Goal: Task Accomplishment & Management: Manage account settings

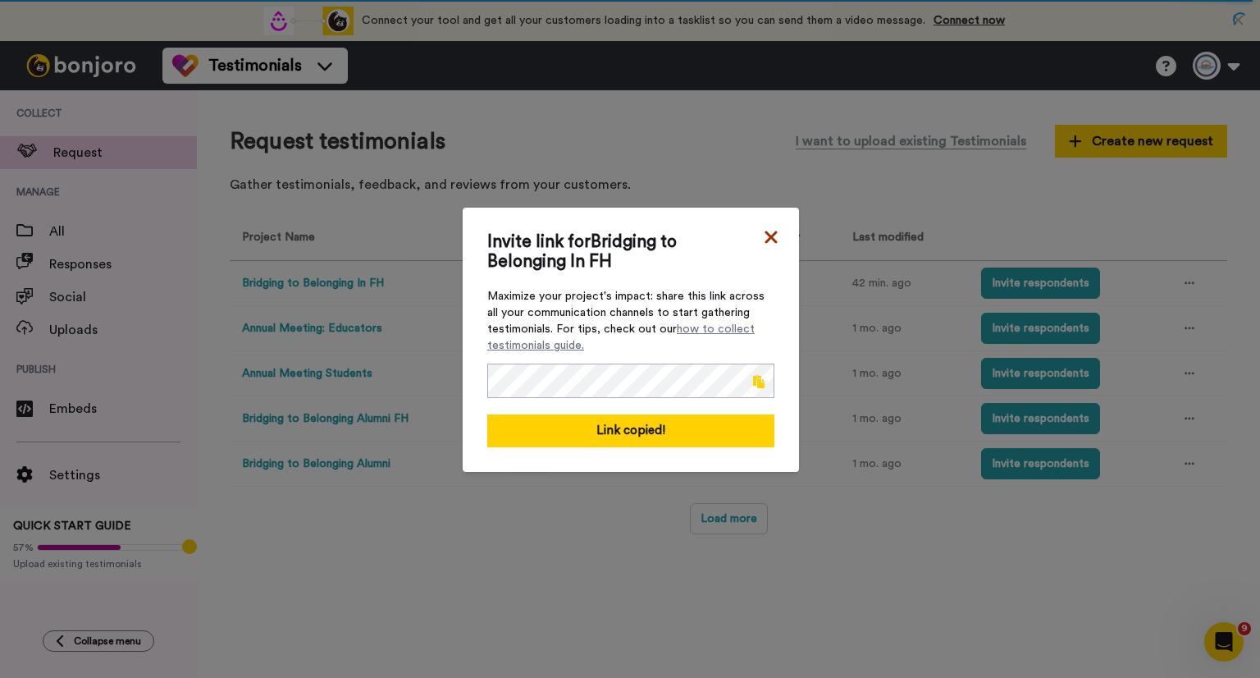
click at [765, 234] on icon at bounding box center [771, 237] width 16 height 20
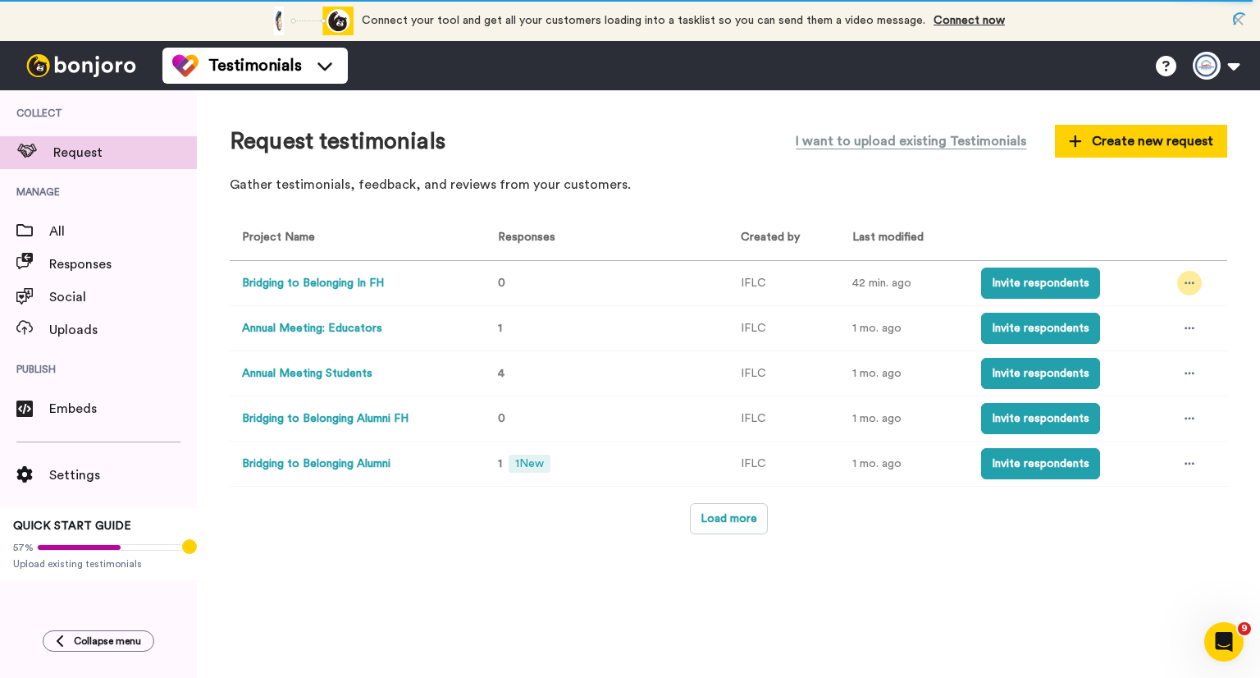
click at [1190, 283] on icon at bounding box center [1190, 282] width 10 height 11
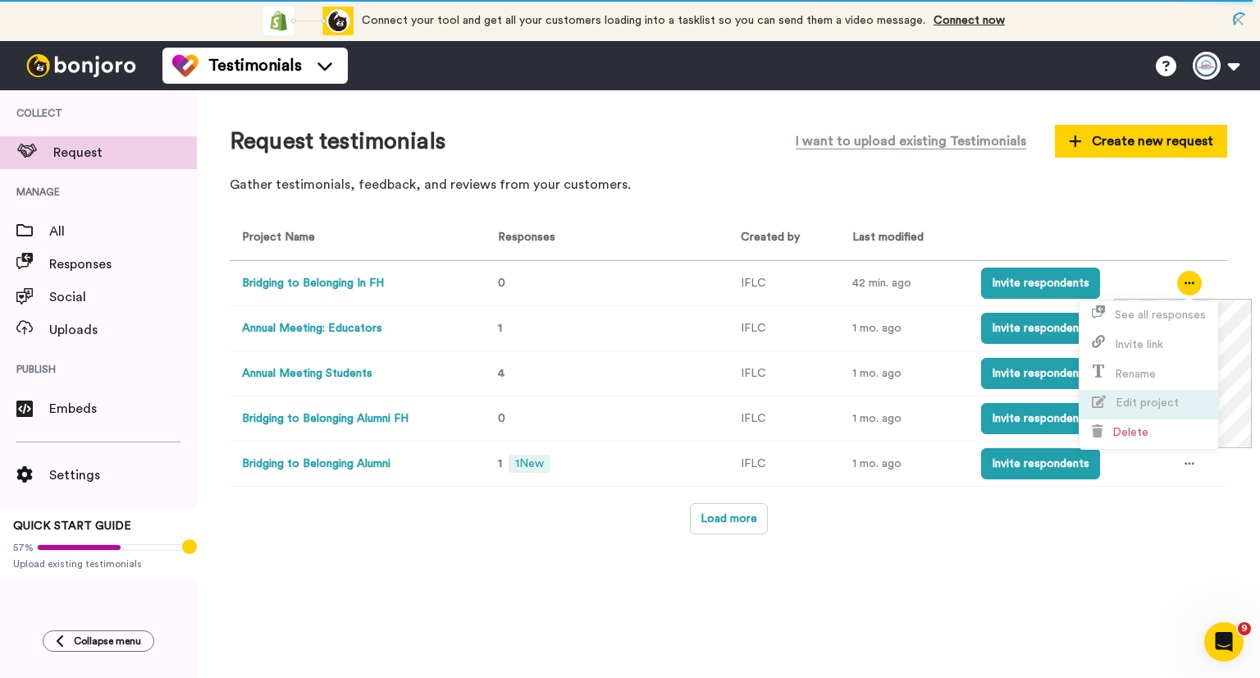
click at [1150, 394] on li "Edit project" at bounding box center [1149, 405] width 139 height 30
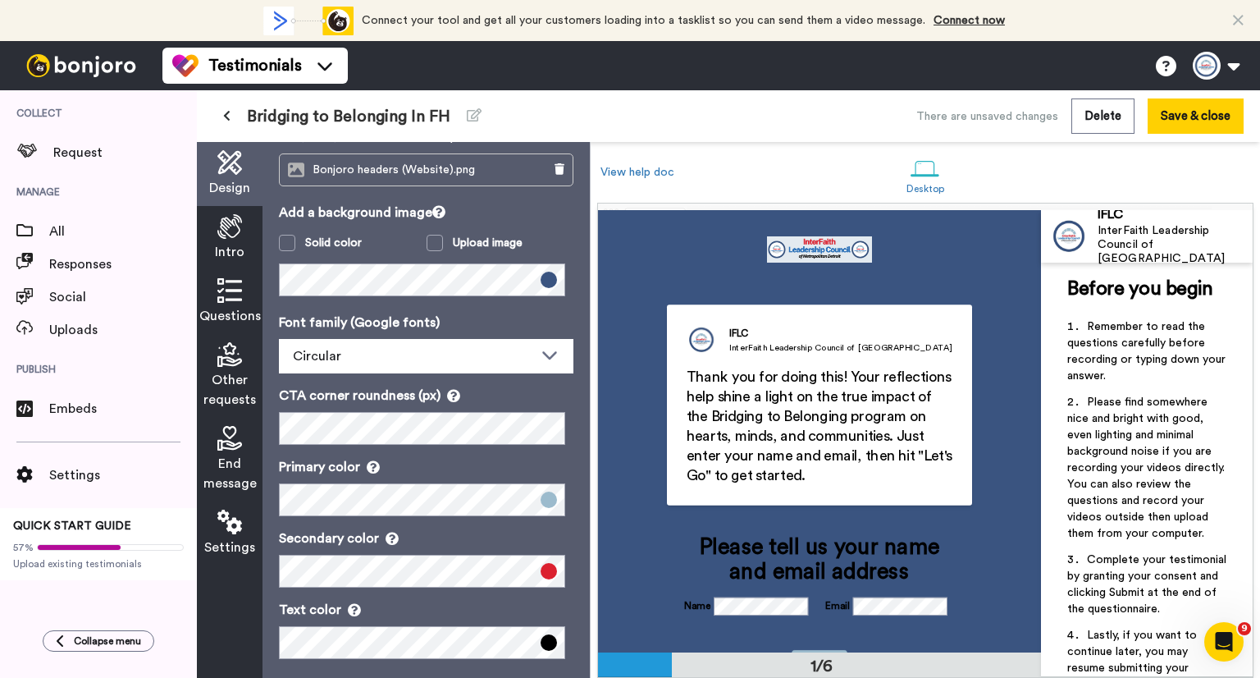
scroll to position [112, 0]
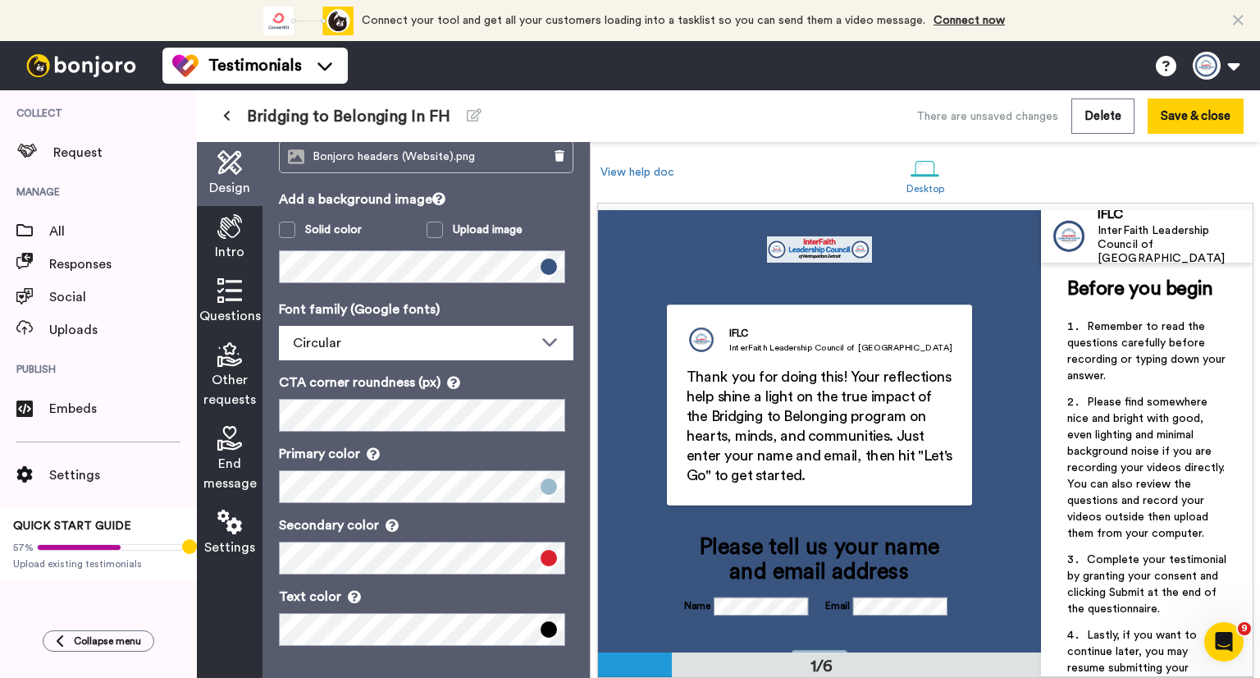
click at [233, 304] on div "Questions" at bounding box center [230, 302] width 66 height 64
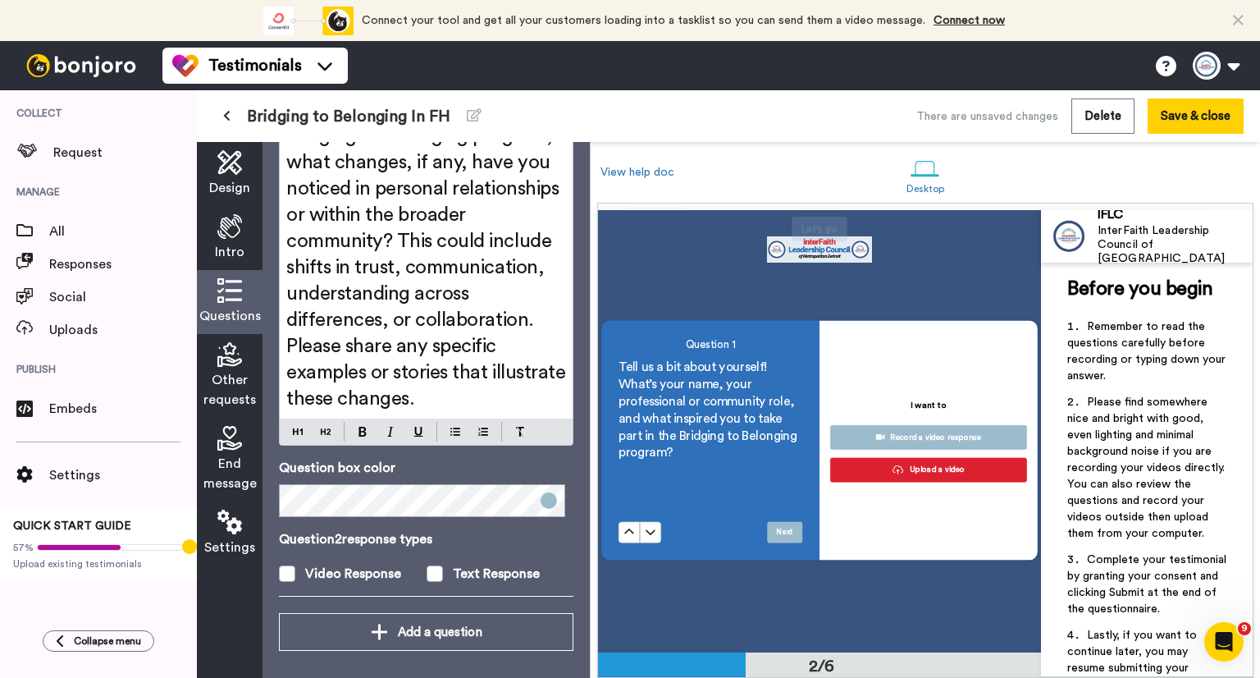
scroll to position [627, 0]
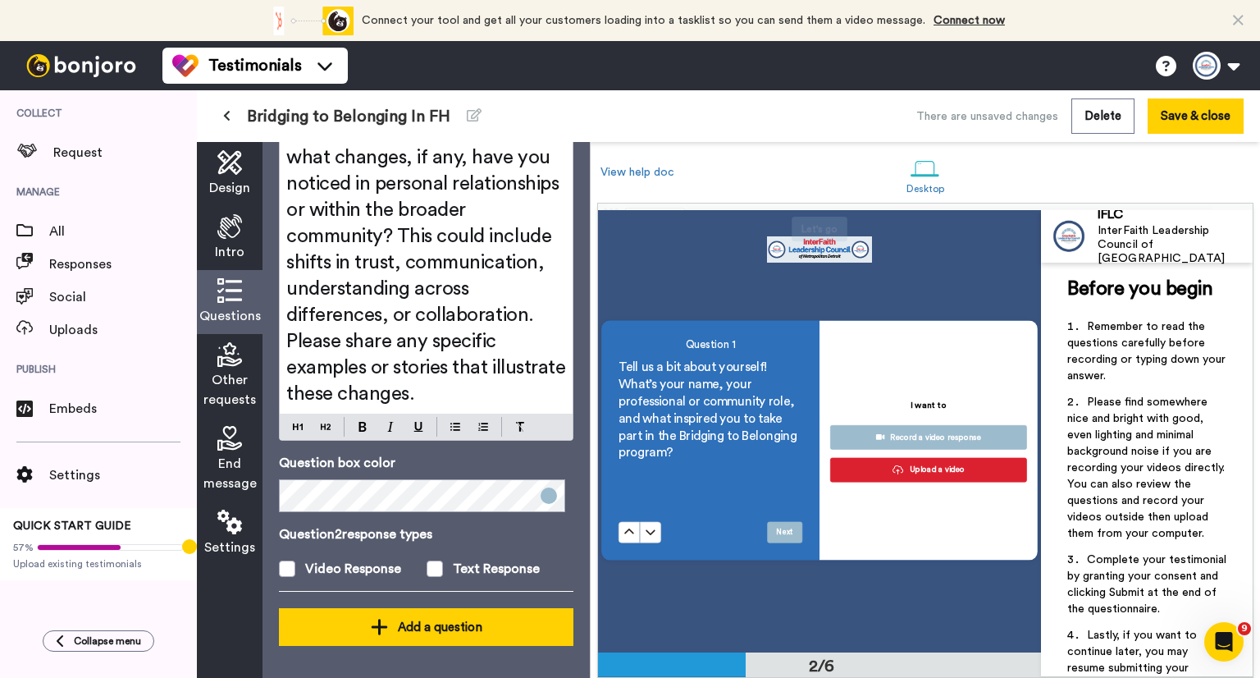
click at [485, 617] on div "Add a question" at bounding box center [426, 627] width 268 height 20
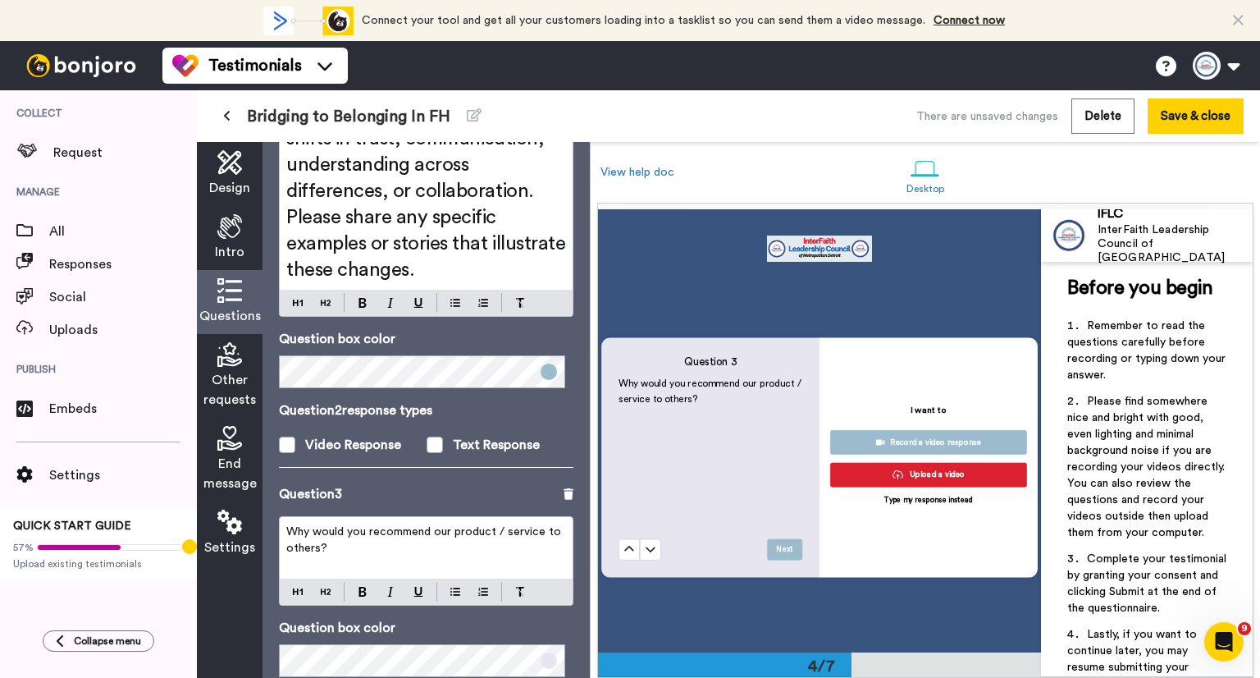
scroll to position [915, 0]
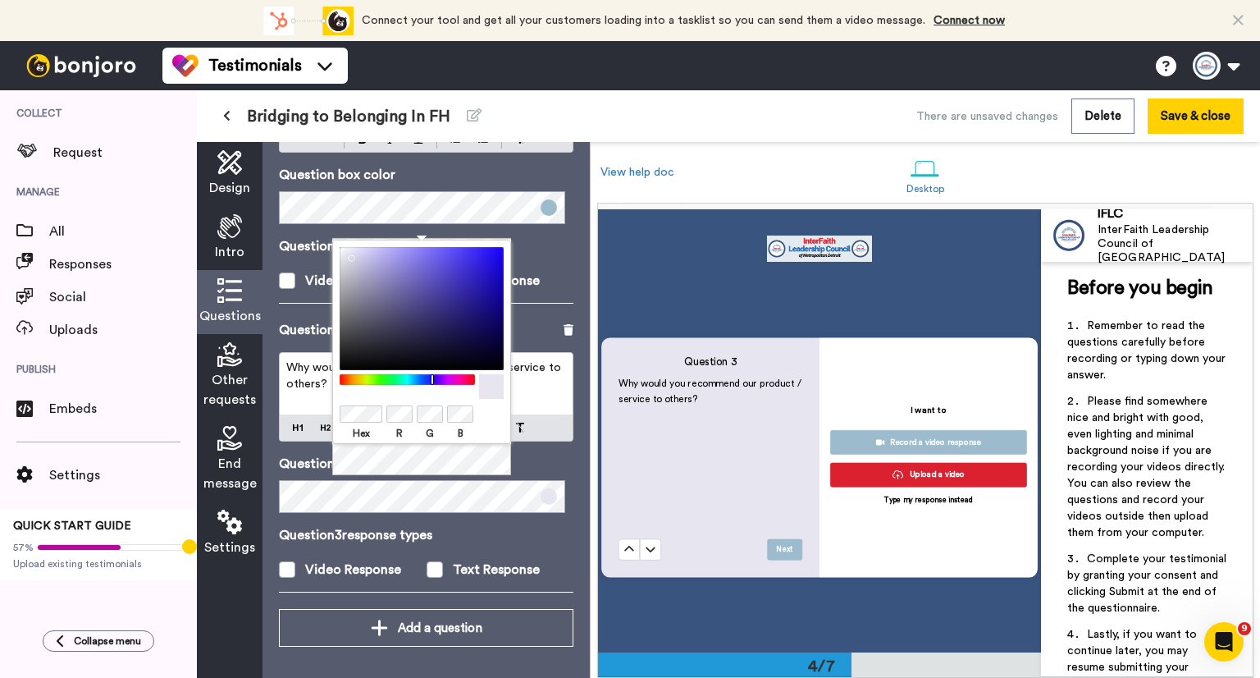
click at [362, 404] on div at bounding box center [422, 414] width 164 height 21
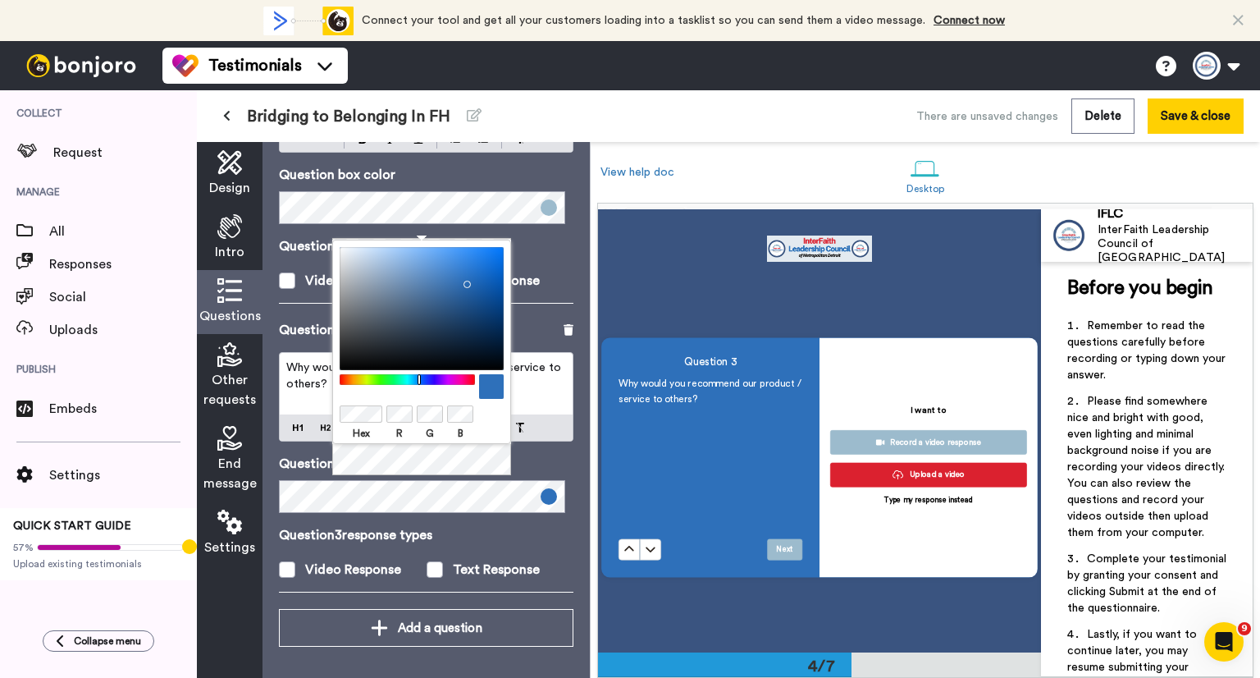
click at [566, 312] on div "Questions Ask a single question, or a series of questions up to 6 . Question 1 …" at bounding box center [426, 410] width 327 height 536
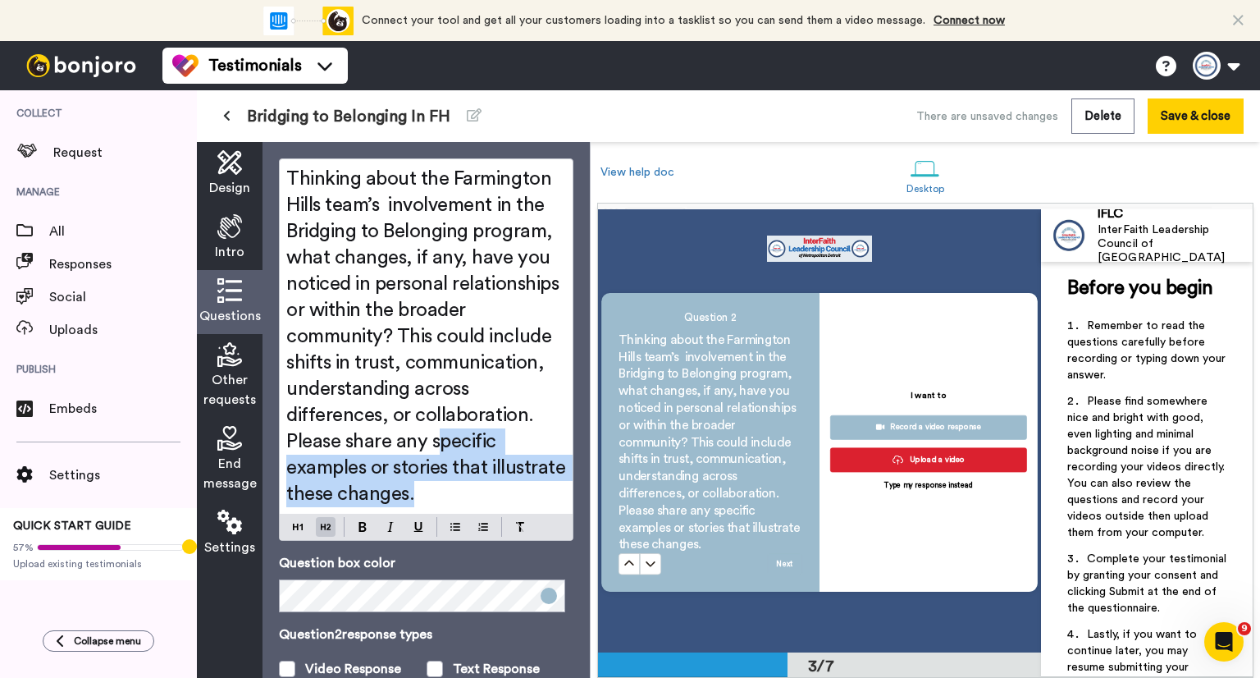
scroll to position [525, 0]
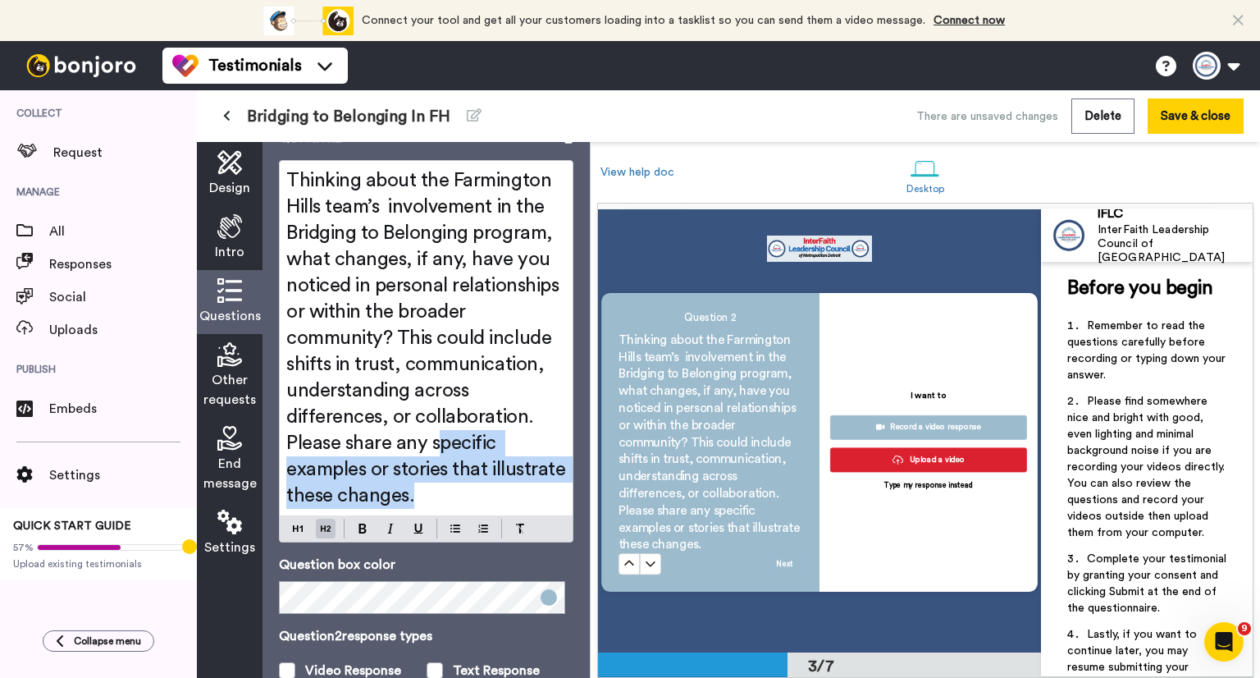
drag, startPoint x: 541, startPoint y: 349, endPoint x: 421, endPoint y: 418, distance: 138.5
click at [286, 192] on h2 "Thinking about the Farmington Hills team’s involvement in the Bridging to Belon…" at bounding box center [426, 337] width 280 height 341
click at [494, 500] on span "Thinking about the Farmington Hills team’s involvement in the Bridging to Belon…" at bounding box center [428, 338] width 284 height 335
click at [535, 504] on h2 "Thinking about the Farmington Hills team’s involvement in the Bridging to Belon…" at bounding box center [426, 337] width 280 height 341
click at [536, 500] on h2 "Thinking about the Farmington Hills team’s involvement in the Bridging to Belon…" at bounding box center [426, 337] width 280 height 341
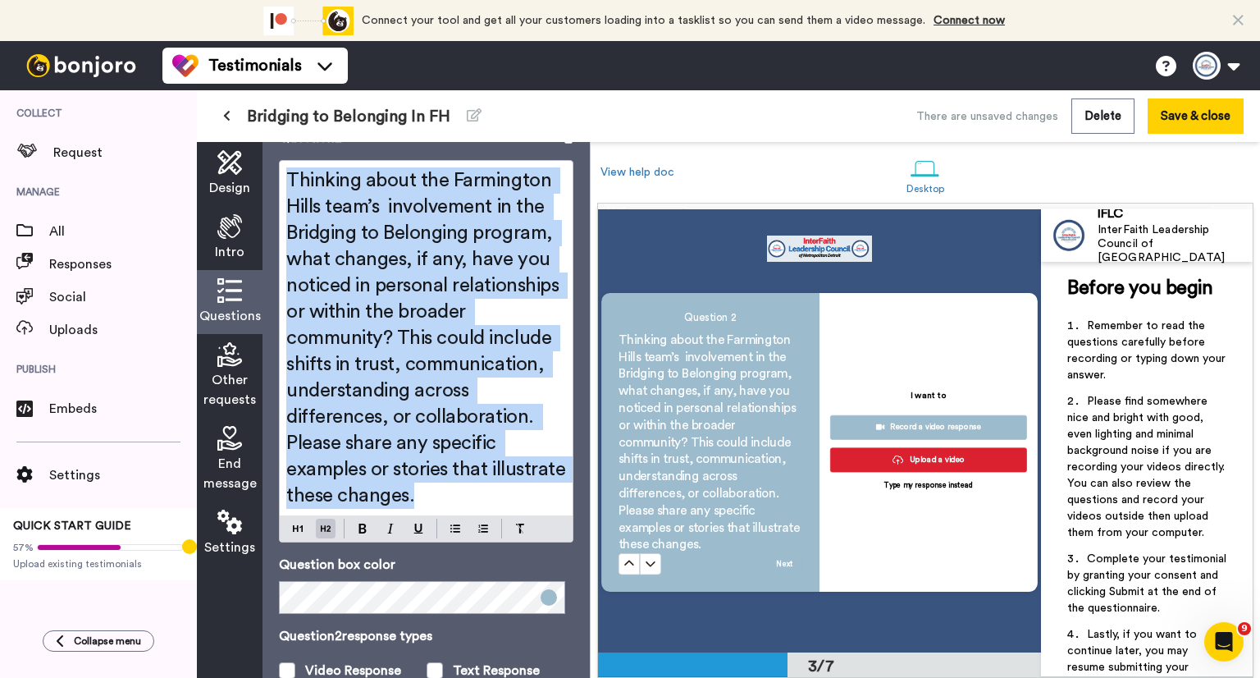
drag, startPoint x: 531, startPoint y: 490, endPoint x: 288, endPoint y: 168, distance: 403.0
click at [288, 168] on h2 "Thinking about the Farmington Hills team’s involvement in the Bridging to Belon…" at bounding box center [426, 337] width 280 height 341
copy span "Thinking about the Farmington Hills team’s involvement in the Bridging to Belon…"
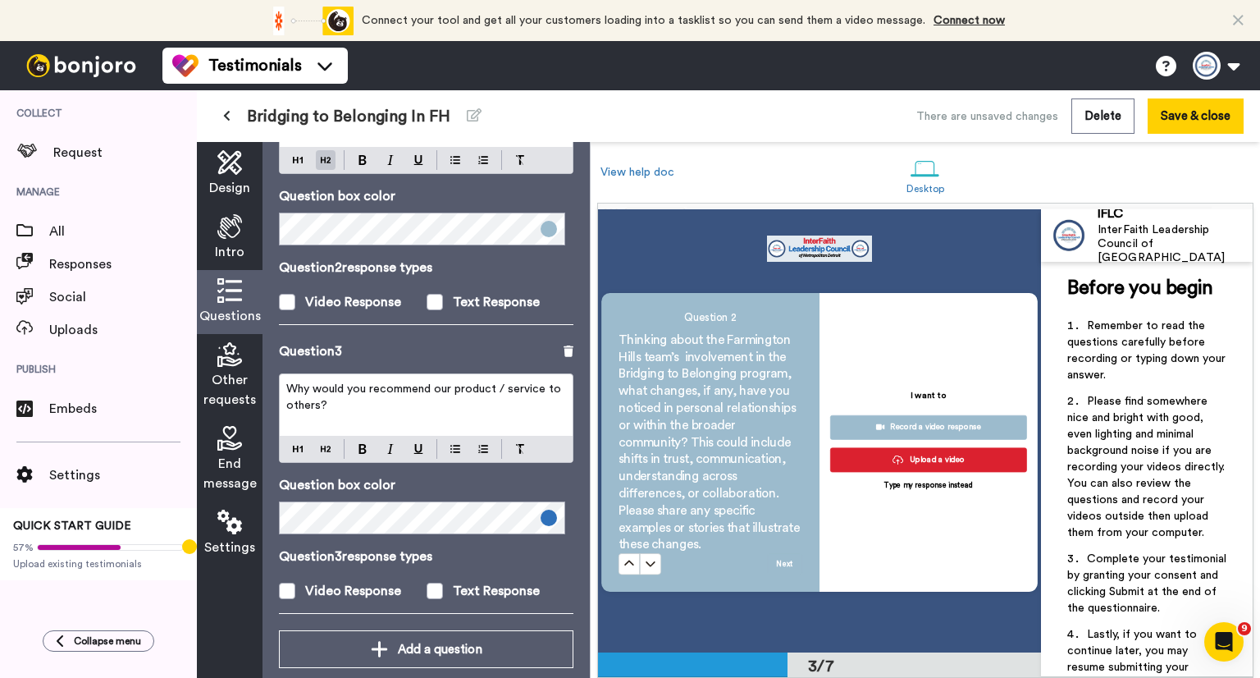
scroll to position [915, 0]
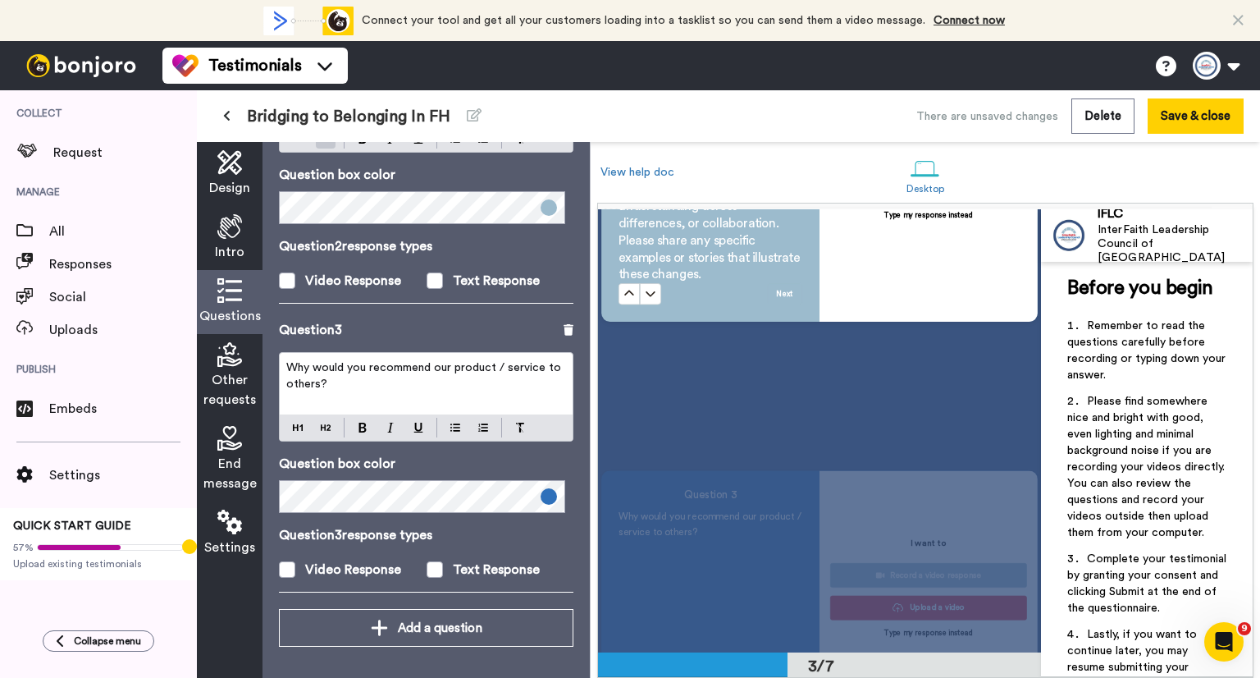
click at [332, 375] on p "Why would you recommend our product / service to others?" at bounding box center [426, 375] width 280 height 33
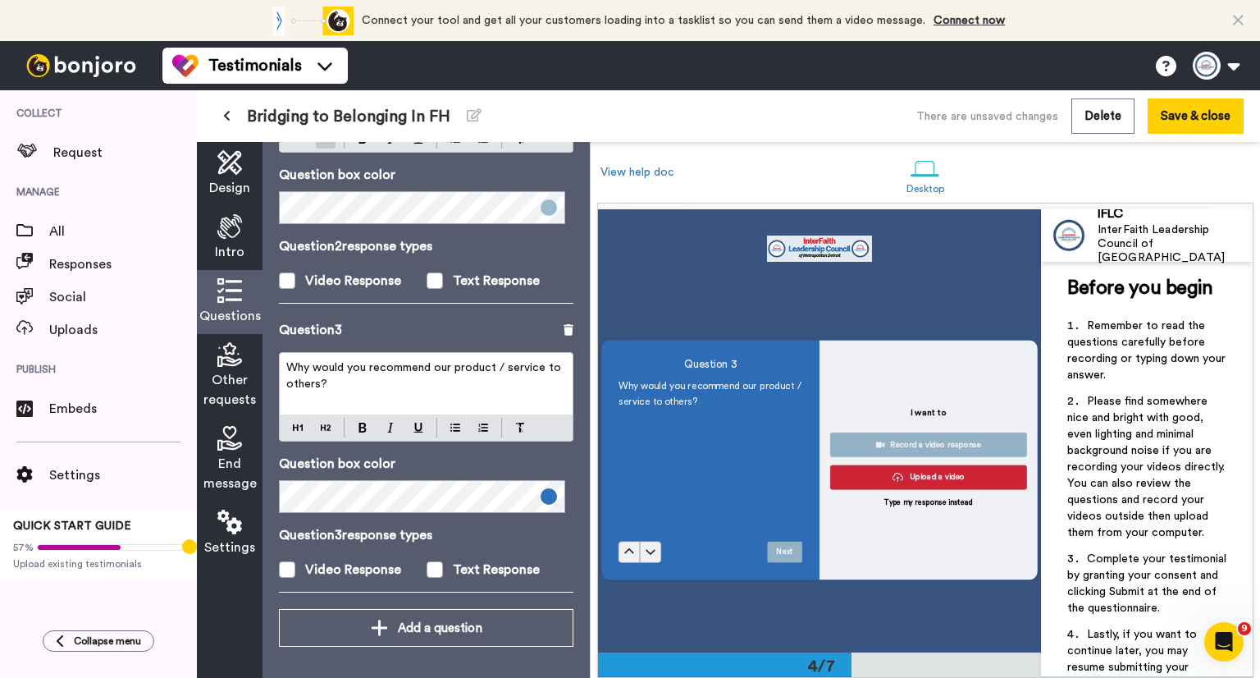
scroll to position [1303, 0]
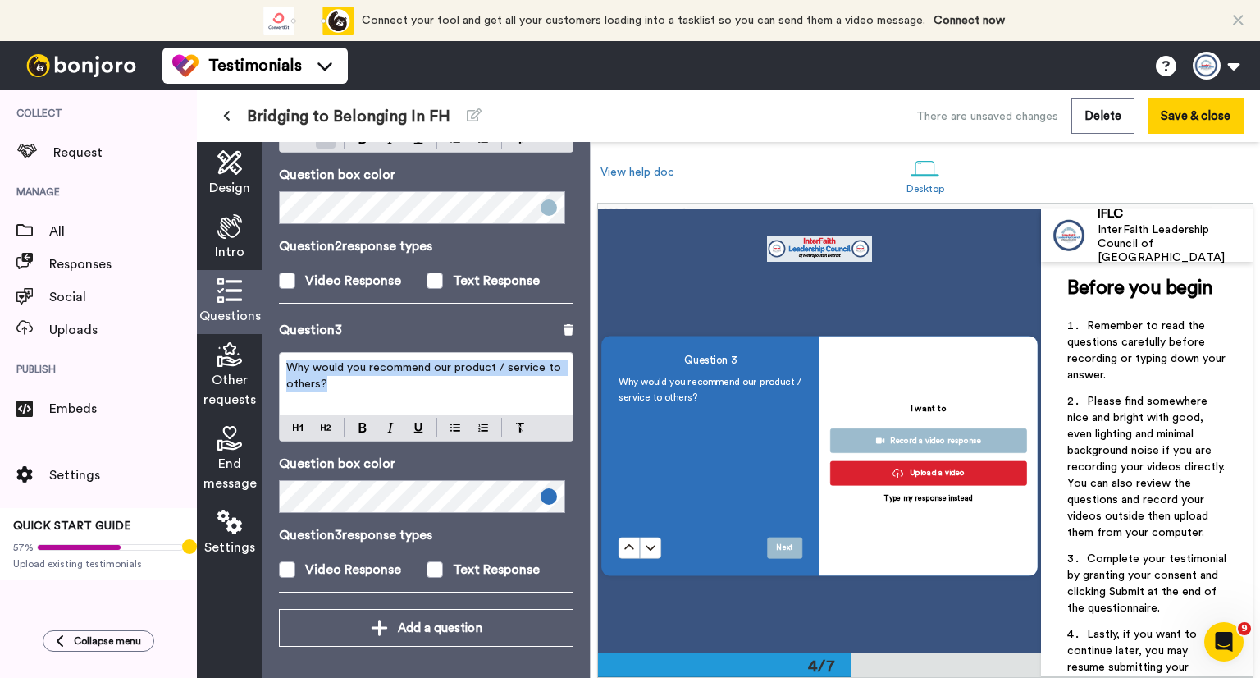
drag, startPoint x: 332, startPoint y: 381, endPoint x: 282, endPoint y: 372, distance: 50.7
click at [282, 372] on div "Why would you recommend our product / service to others?" at bounding box center [426, 384] width 293 height 62
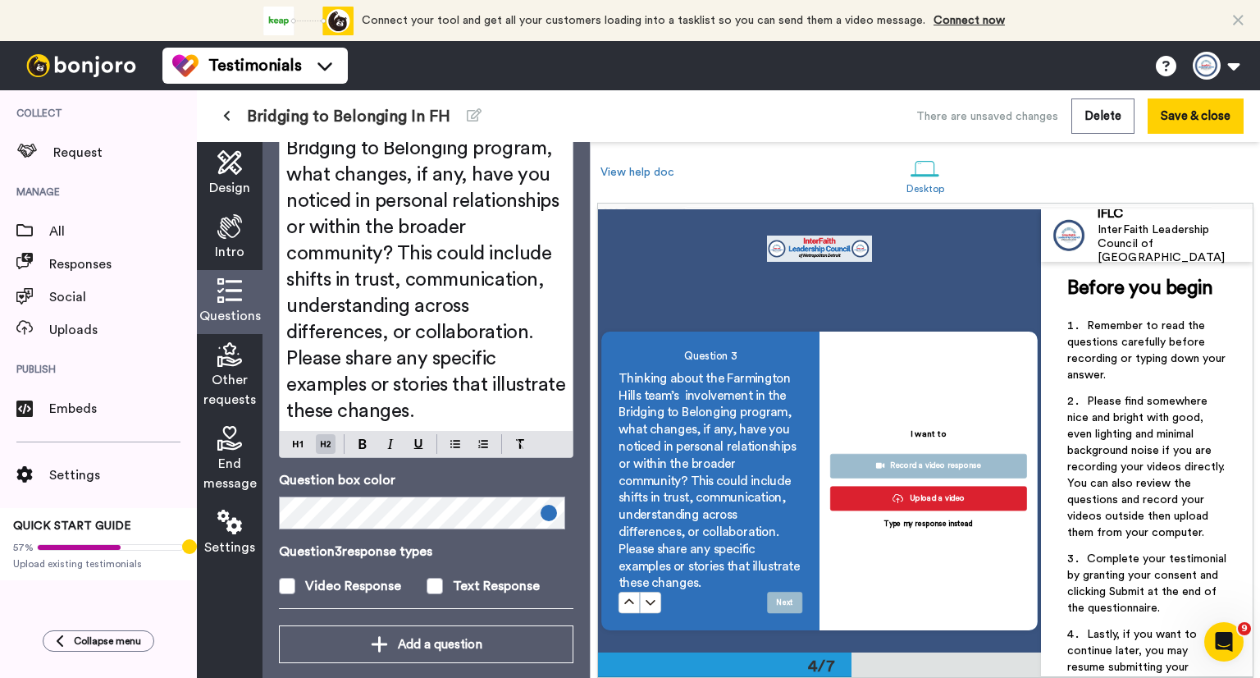
click at [381, 353] on span "Thinking about the Farmington Hills team’s involvement in the Bridging to Belon…" at bounding box center [428, 253] width 284 height 335
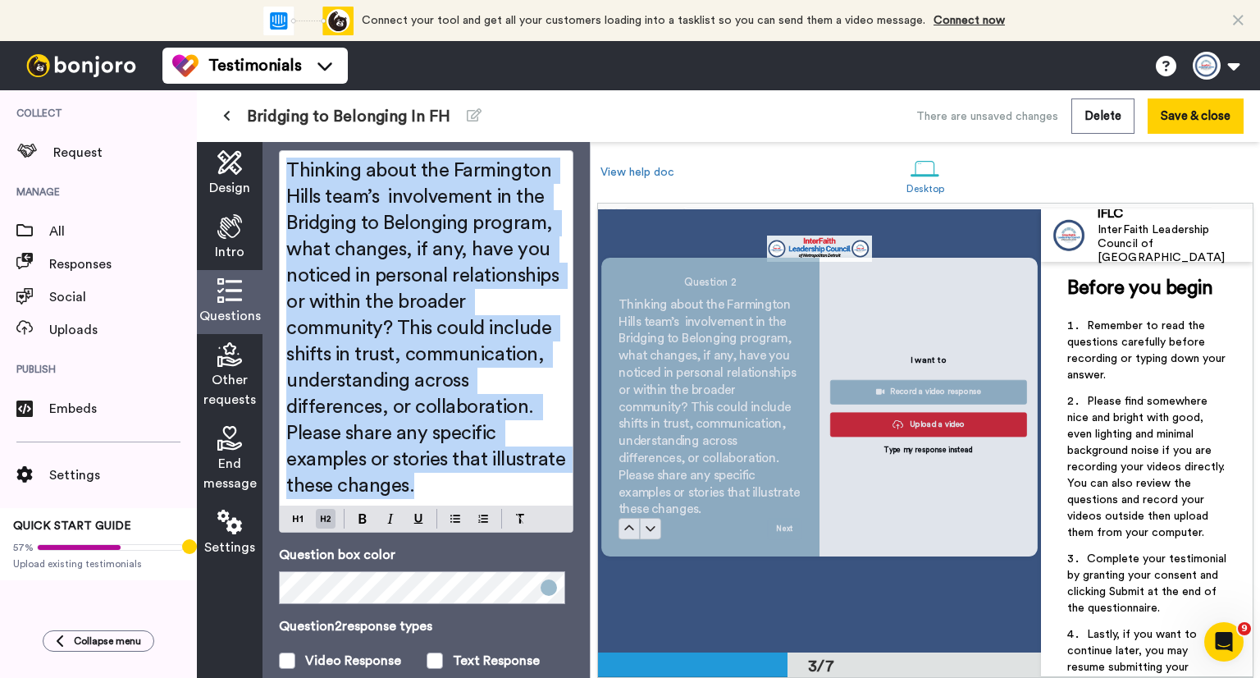
scroll to position [898, 0]
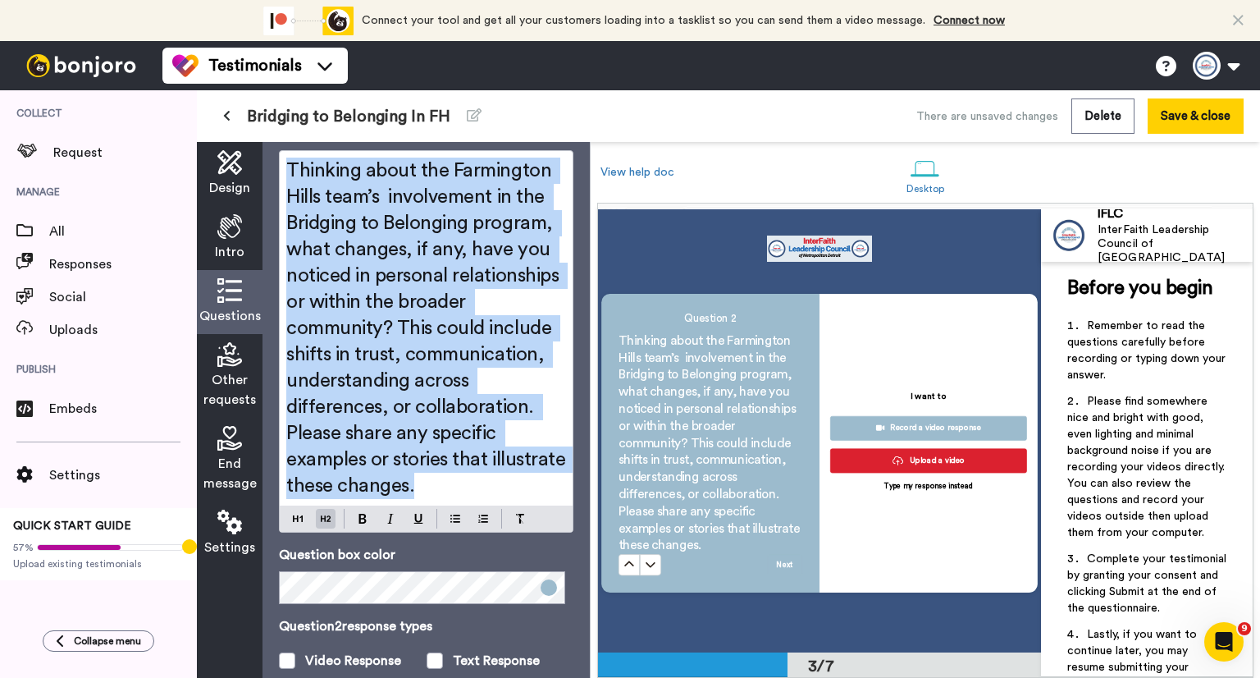
click at [453, 406] on span "Thinking about the Farmington Hills team’s involvement in the Bridging to Belon…" at bounding box center [428, 328] width 284 height 335
drag, startPoint x: 535, startPoint y: 495, endPoint x: 290, endPoint y: 181, distance: 398.0
click at [290, 181] on h2 "Thinking about the Farmington Hills team’s involvement in the Bridging to Belon…" at bounding box center [426, 328] width 280 height 341
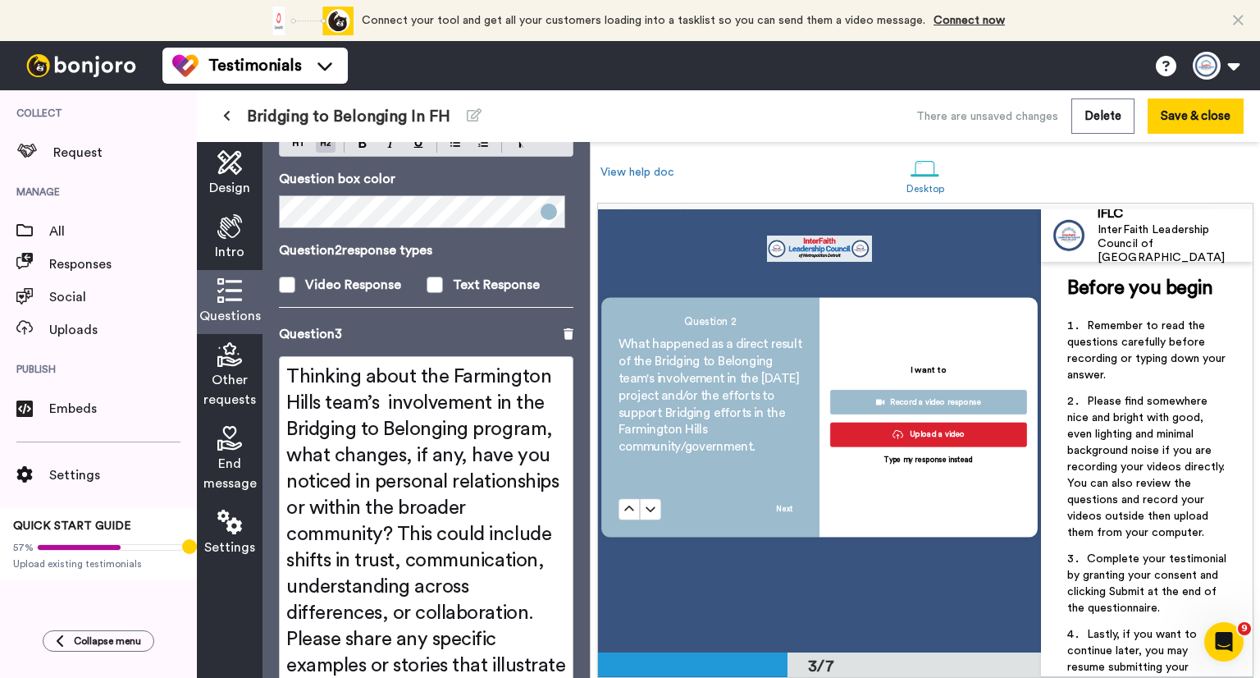
scroll to position [781, 0]
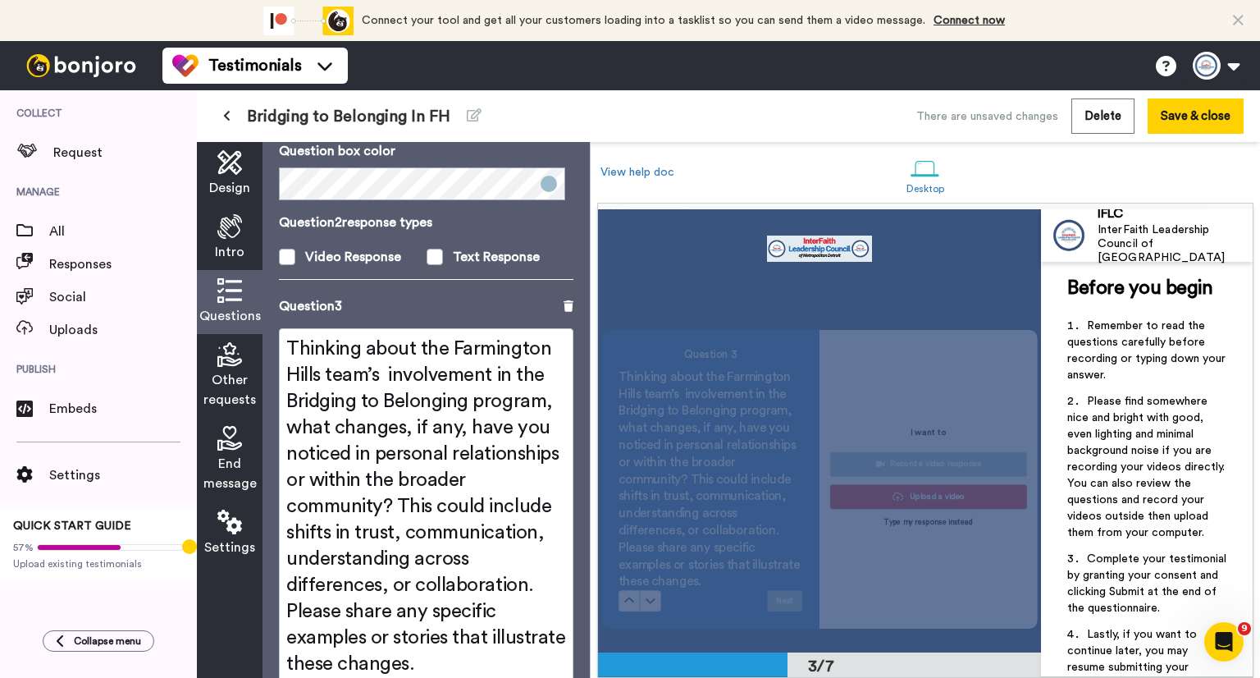
click at [420, 500] on span "Thinking about the Farmington Hills team’s involvement in the Bridging to Belon…" at bounding box center [428, 506] width 284 height 335
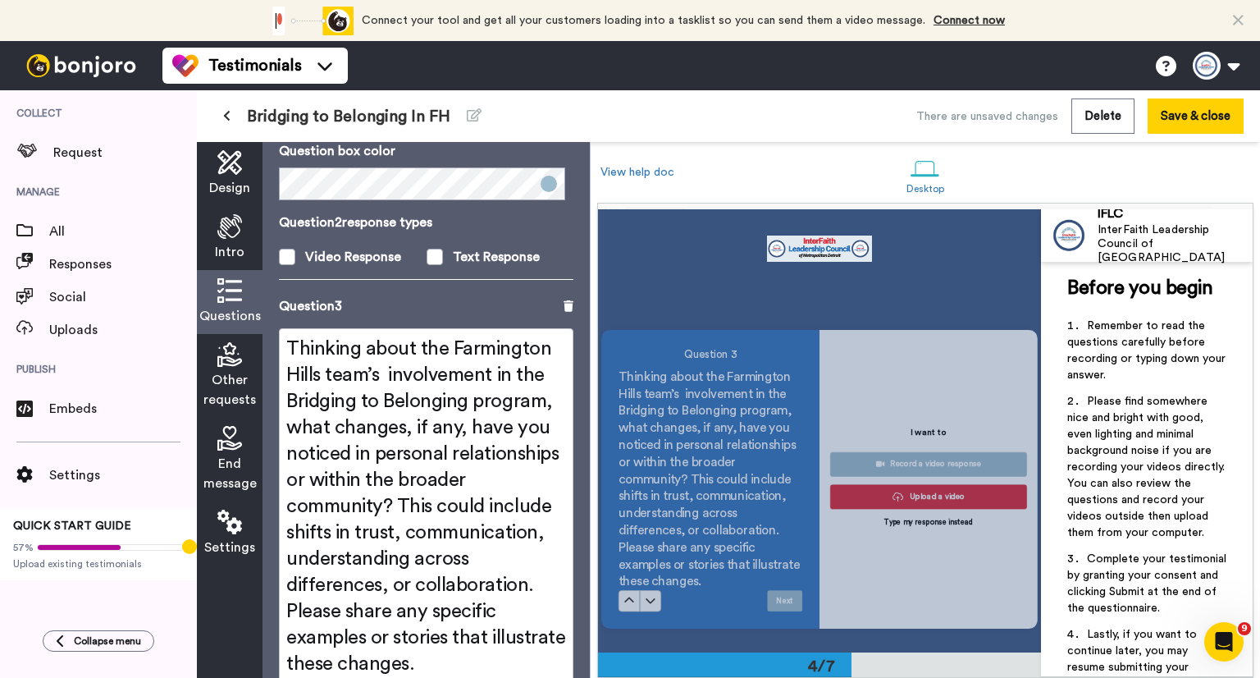
scroll to position [1332, 0]
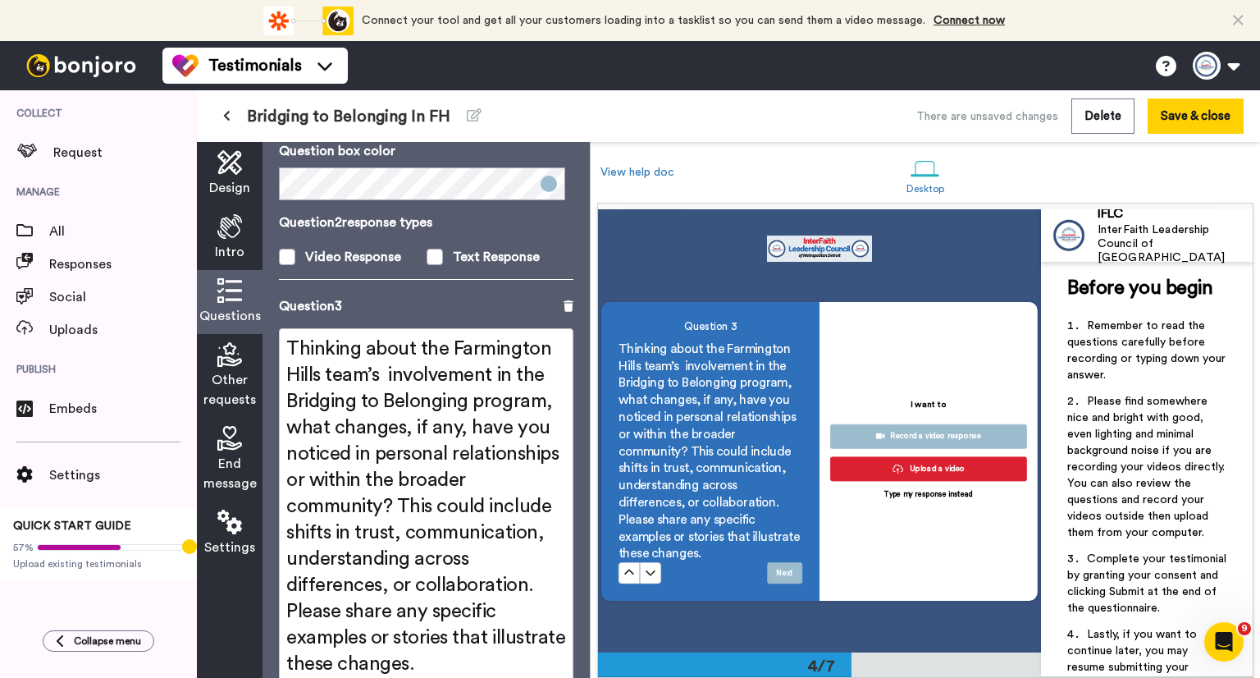
click at [421, 511] on span "Thinking about the Farmington Hills team’s involvement in the Bridging to Belon…" at bounding box center [428, 506] width 284 height 335
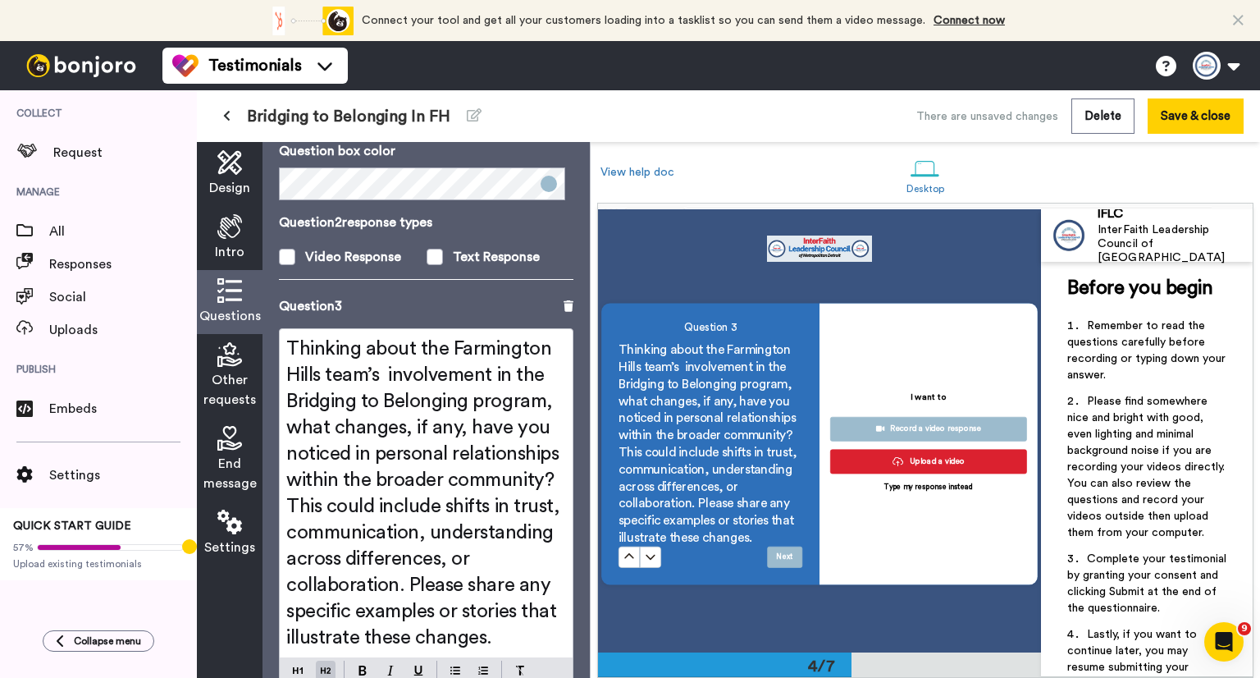
click at [440, 454] on span "Thinking about the Farmington Hills team’s involvement in the Bridging to Belon…" at bounding box center [425, 493] width 278 height 308
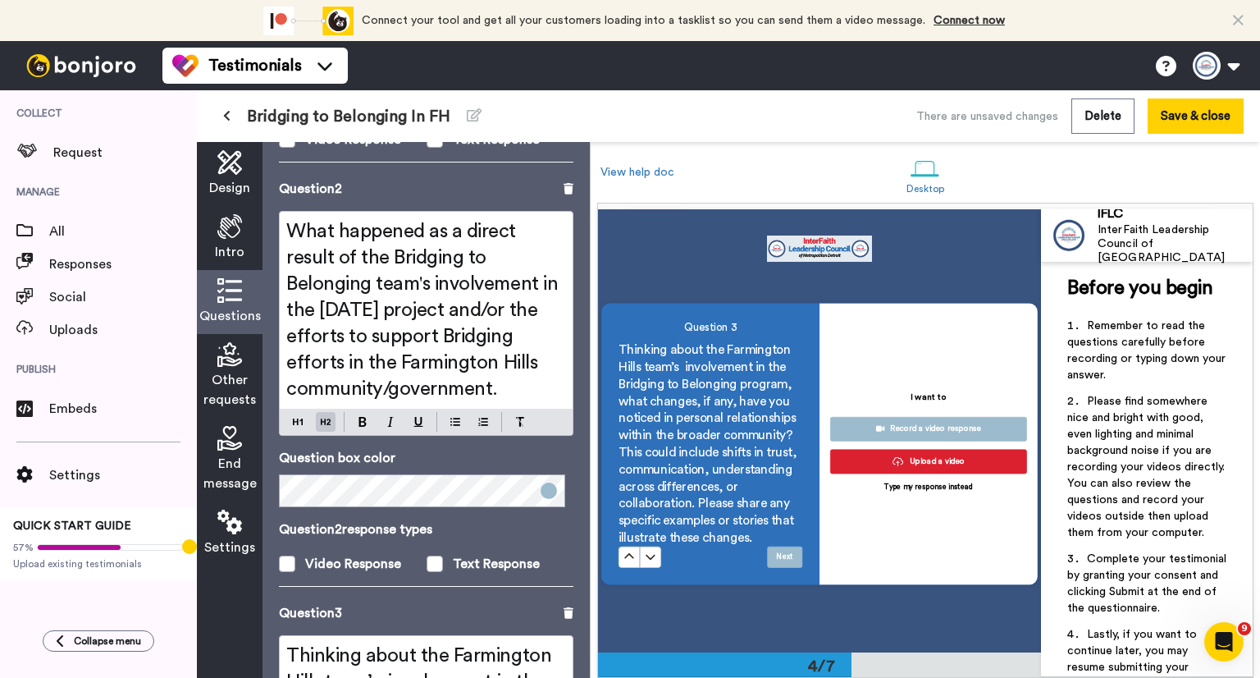
scroll to position [502, 0]
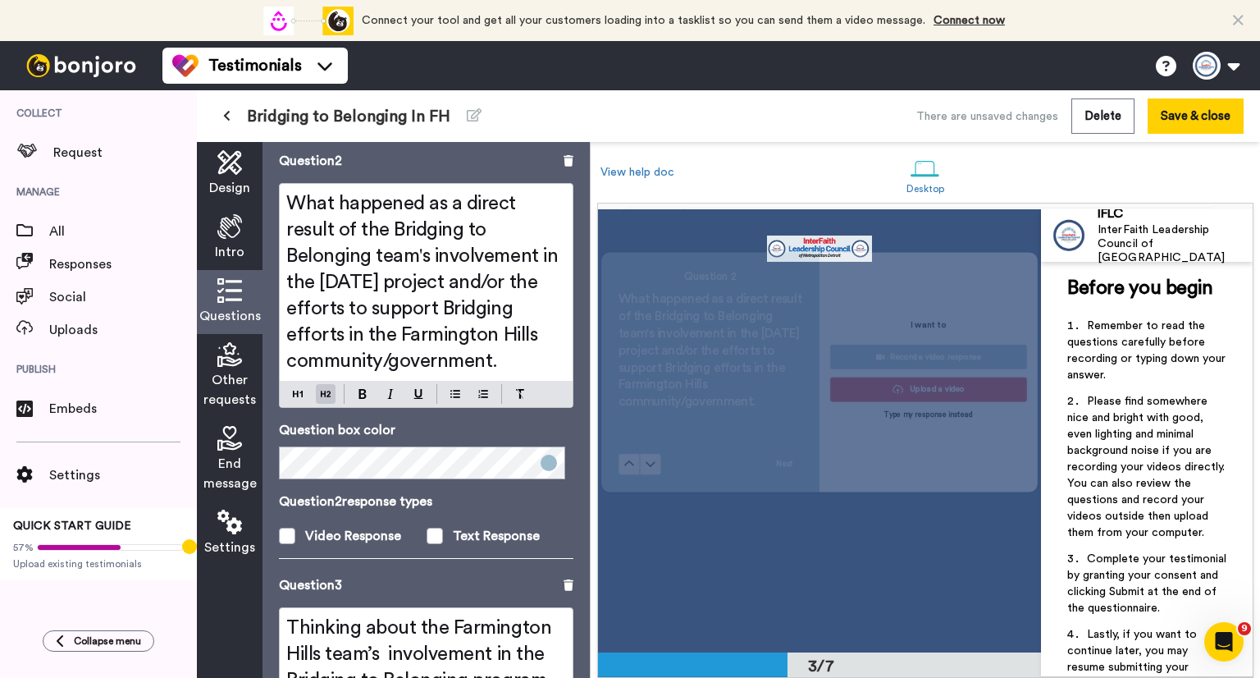
click at [301, 332] on span "What happened as a direct result of the Bridging to Belonging team's involvemen…" at bounding box center [424, 282] width 276 height 177
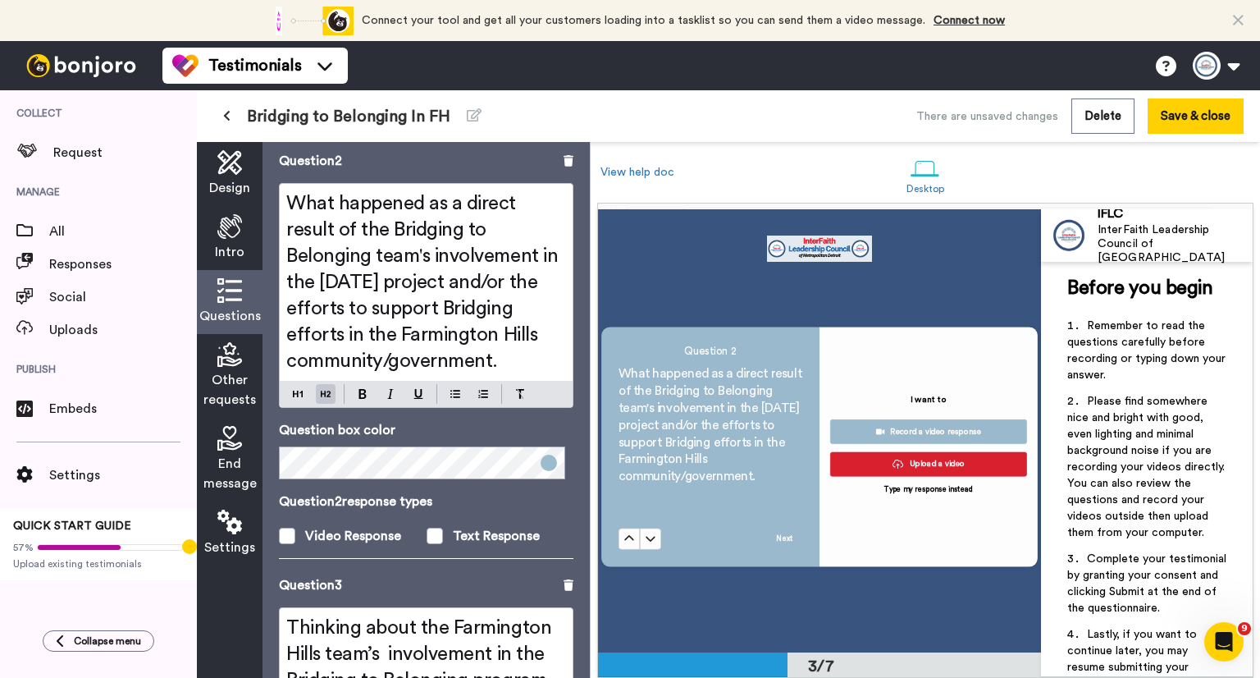
scroll to position [869, 0]
click at [295, 338] on span "What happened as a direct result of the Bridging to Belonging team's involvemen…" at bounding box center [424, 282] width 276 height 177
click at [352, 290] on span "What happened as a direct result of the Bridging to Belonging team's involvemen…" at bounding box center [424, 282] width 276 height 177
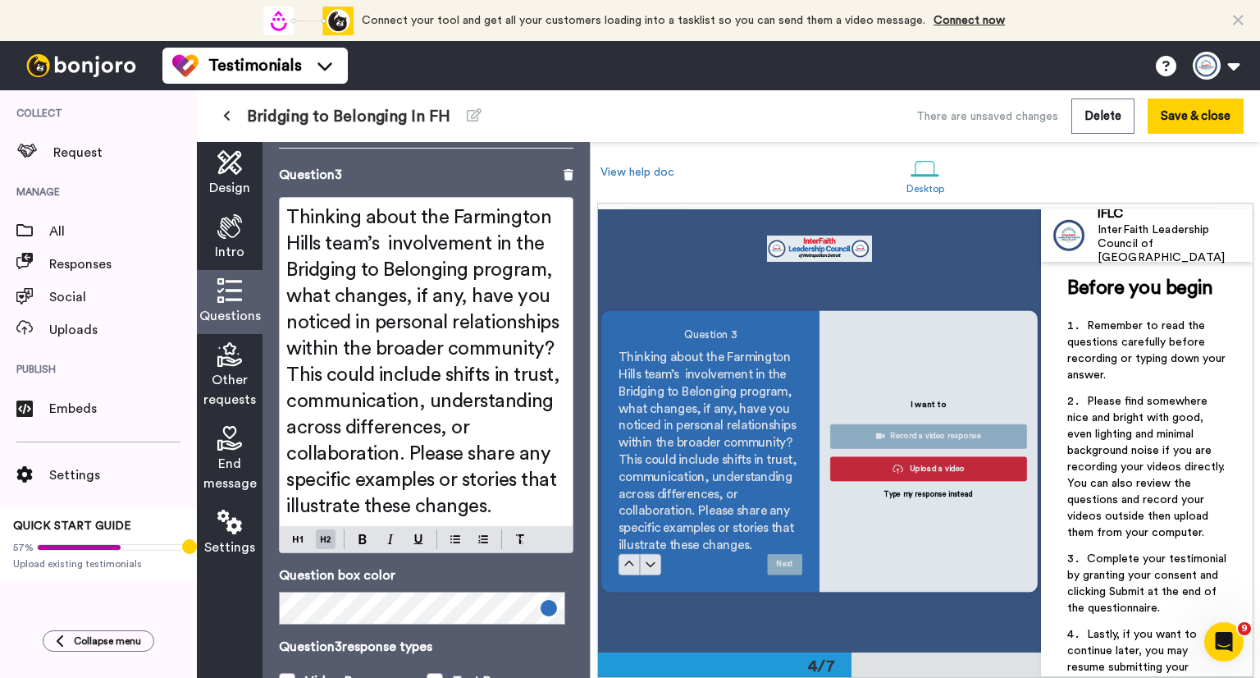
scroll to position [1319, 0]
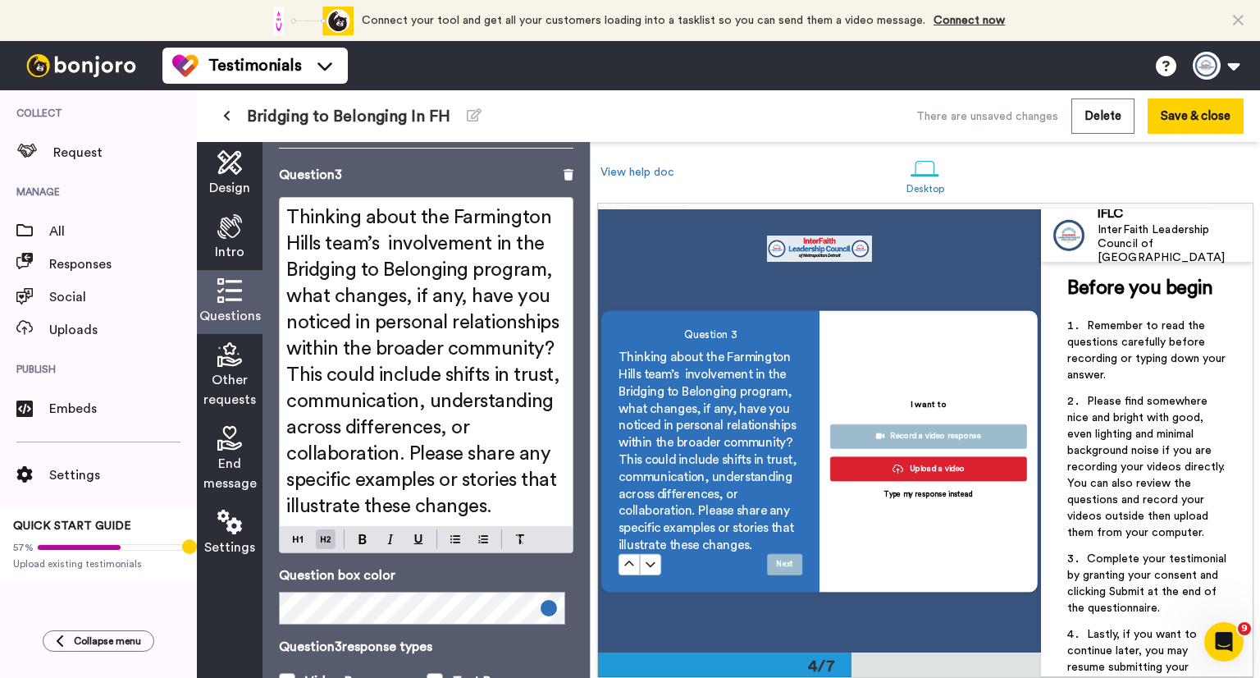
click at [394, 400] on span "Thinking about the Farmington Hills team’s involvement in the Bridging to Belon…" at bounding box center [425, 362] width 278 height 308
drag, startPoint x: 394, startPoint y: 396, endPoint x: 399, endPoint y: 364, distance: 32.4
click at [399, 364] on span "Thinking about the Farmington Hills team’s involvement in the Bridging to Belon…" at bounding box center [425, 362] width 278 height 308
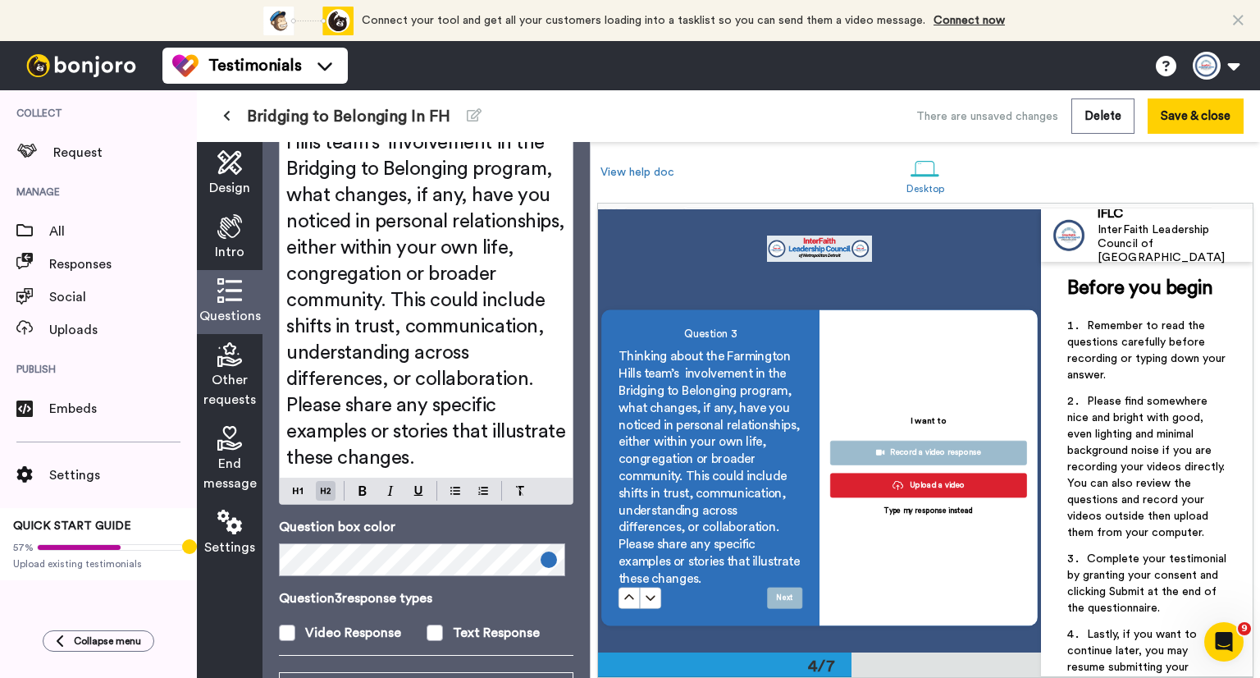
scroll to position [1103, 0]
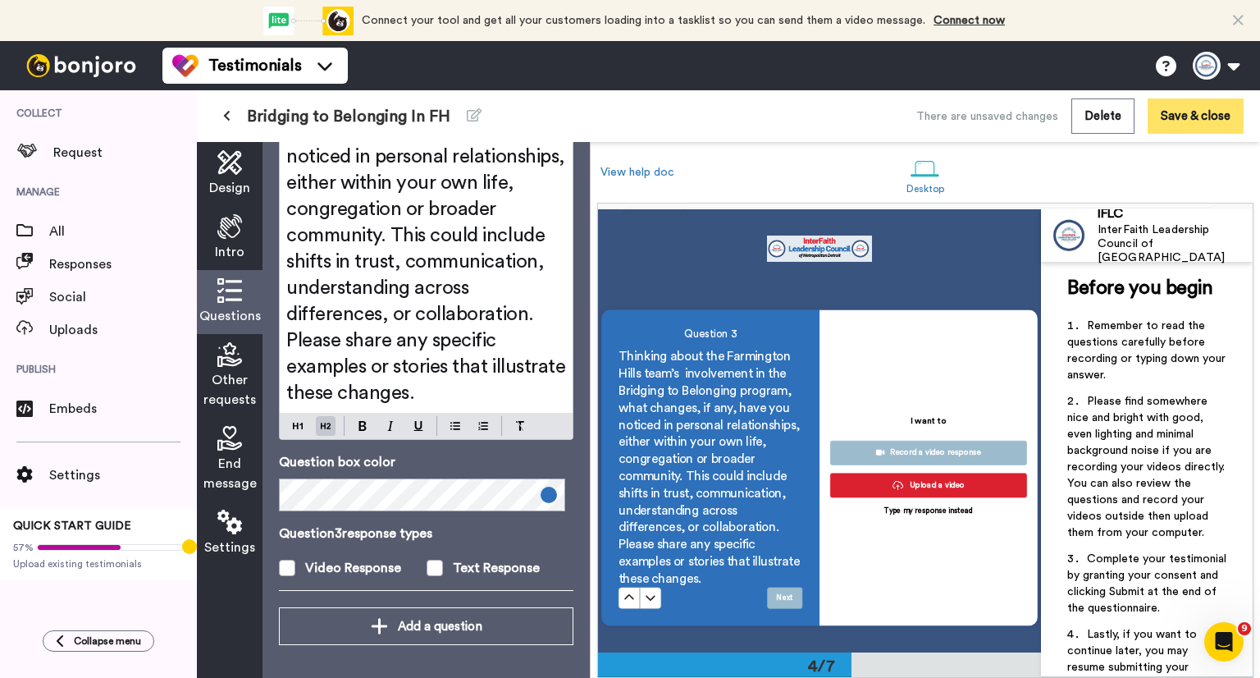
click at [1178, 116] on button "Save & close" at bounding box center [1196, 115] width 96 height 35
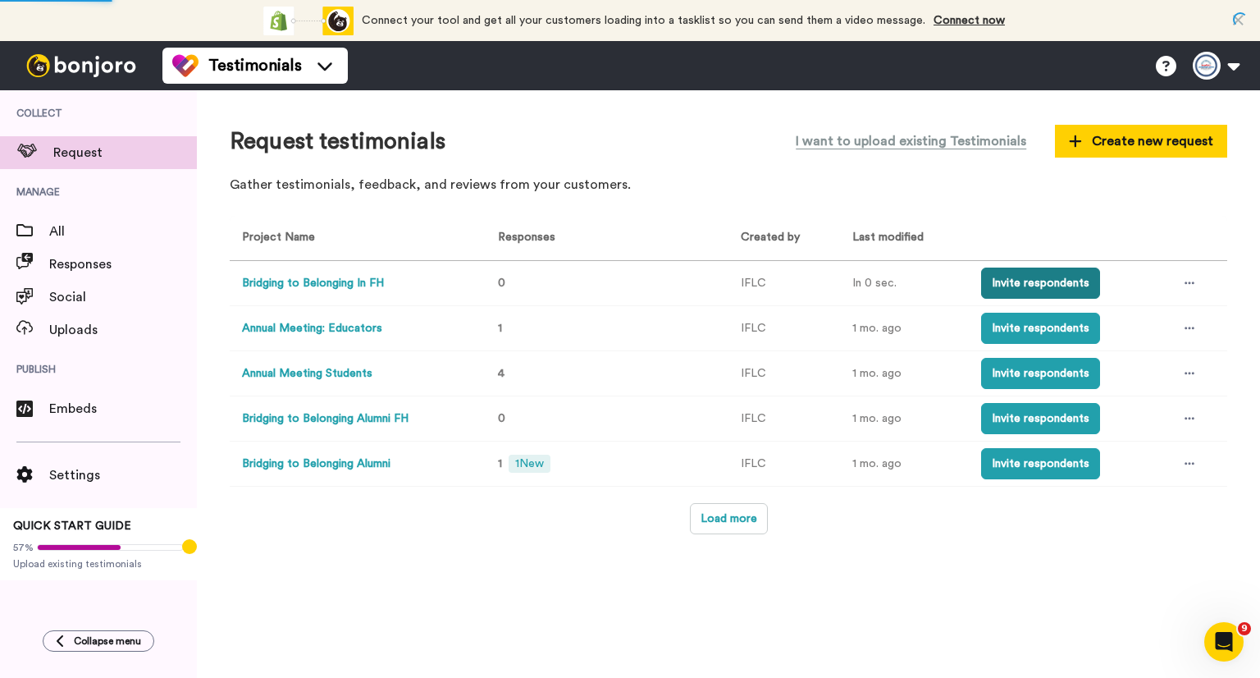
click at [1068, 279] on button "Invite respondents" at bounding box center [1040, 282] width 119 height 31
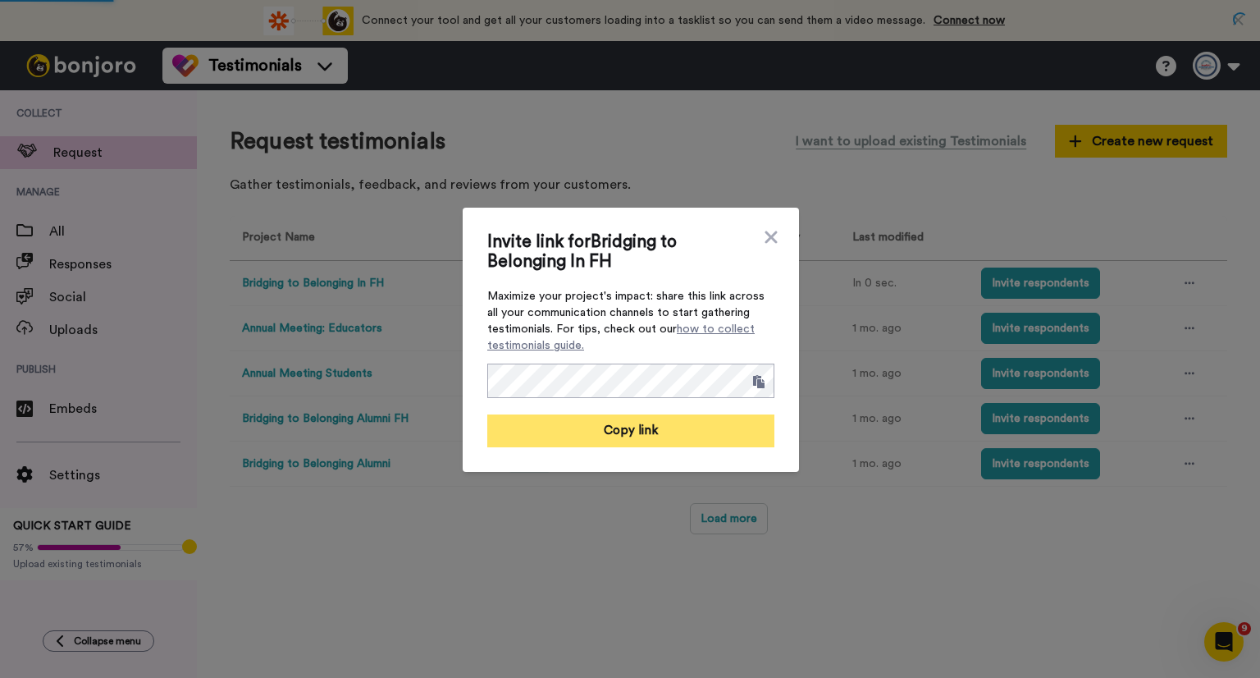
click at [653, 431] on button "Copy link" at bounding box center [630, 430] width 287 height 33
